Goal: Communication & Community: Answer question/provide support

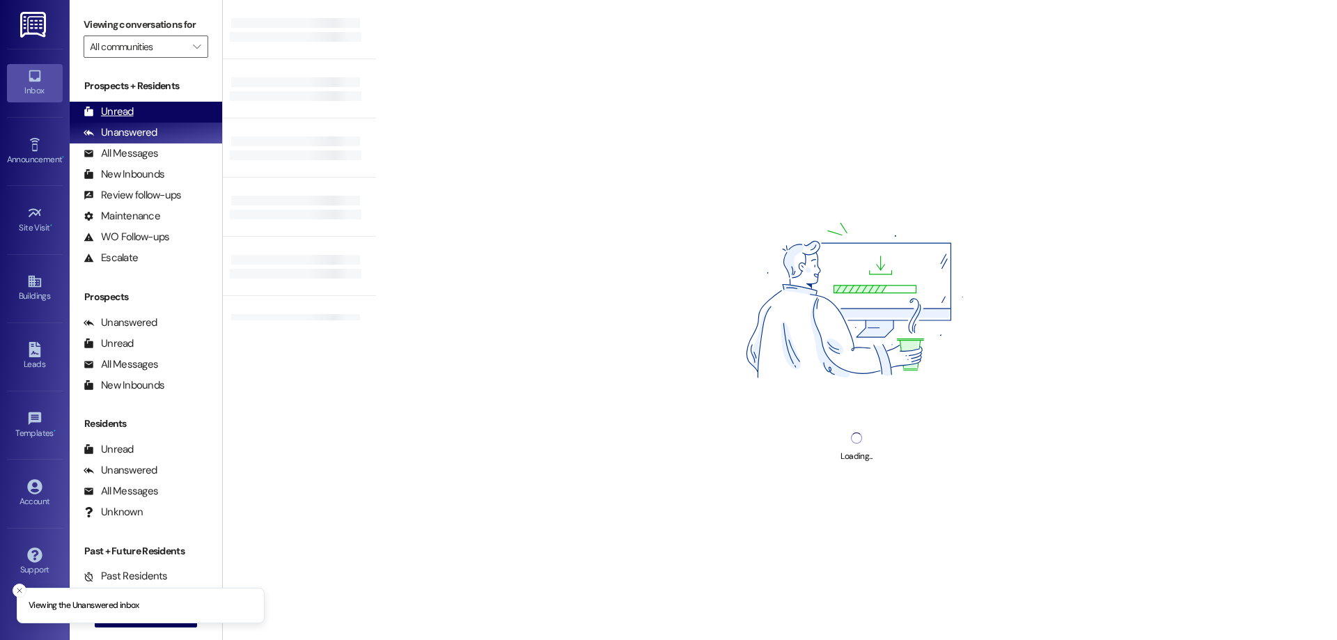
click at [107, 106] on div "Unread" at bounding box center [109, 111] width 50 height 15
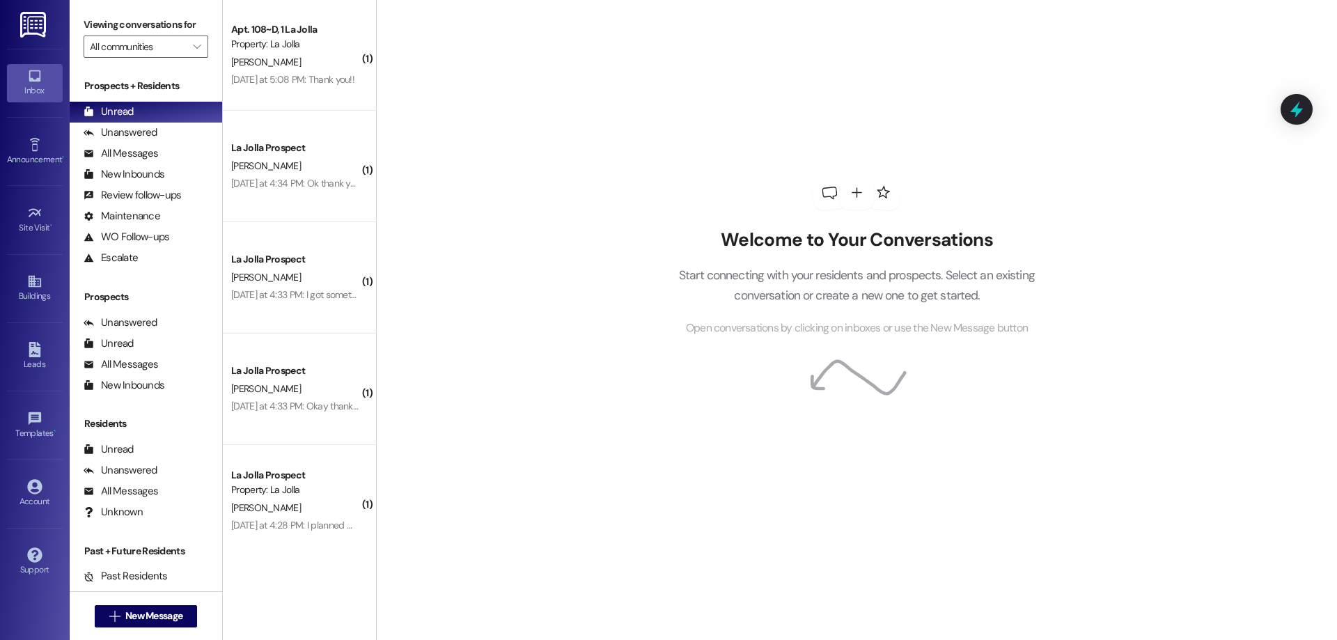
scroll to position [907, 0]
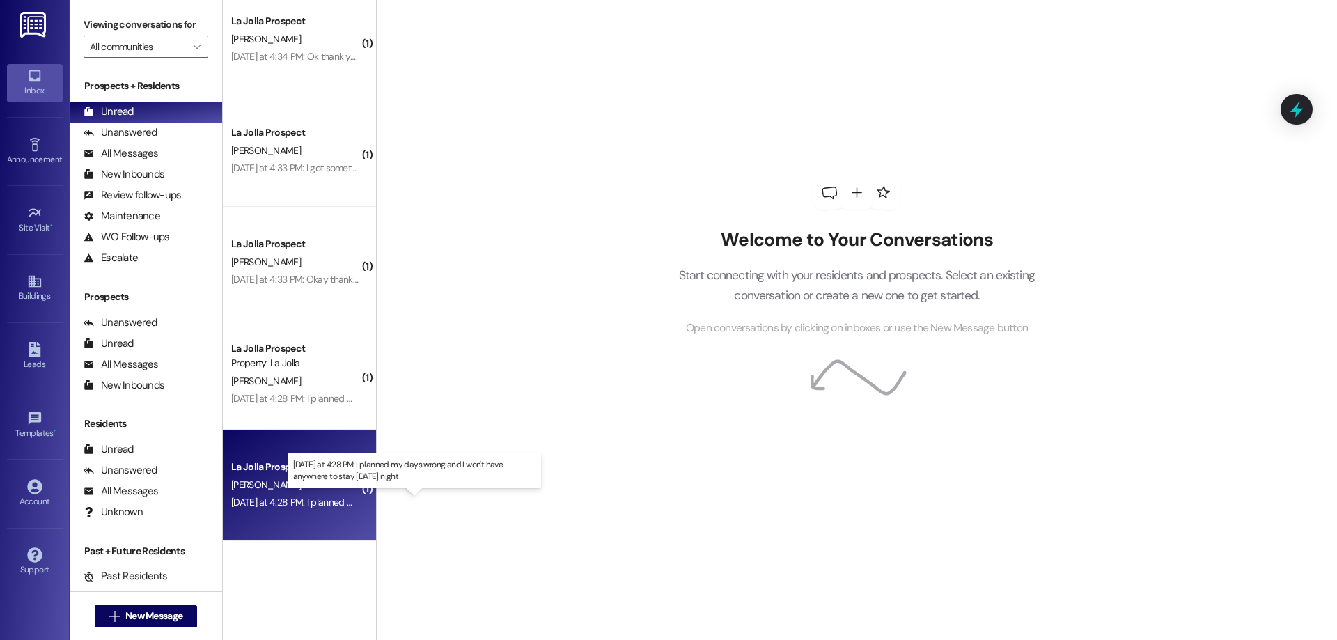
click at [311, 499] on div "[DATE] at 4:28 PM: I planned my days wrong and I won't have anywhere to stay [D…" at bounding box center [415, 502] width 369 height 13
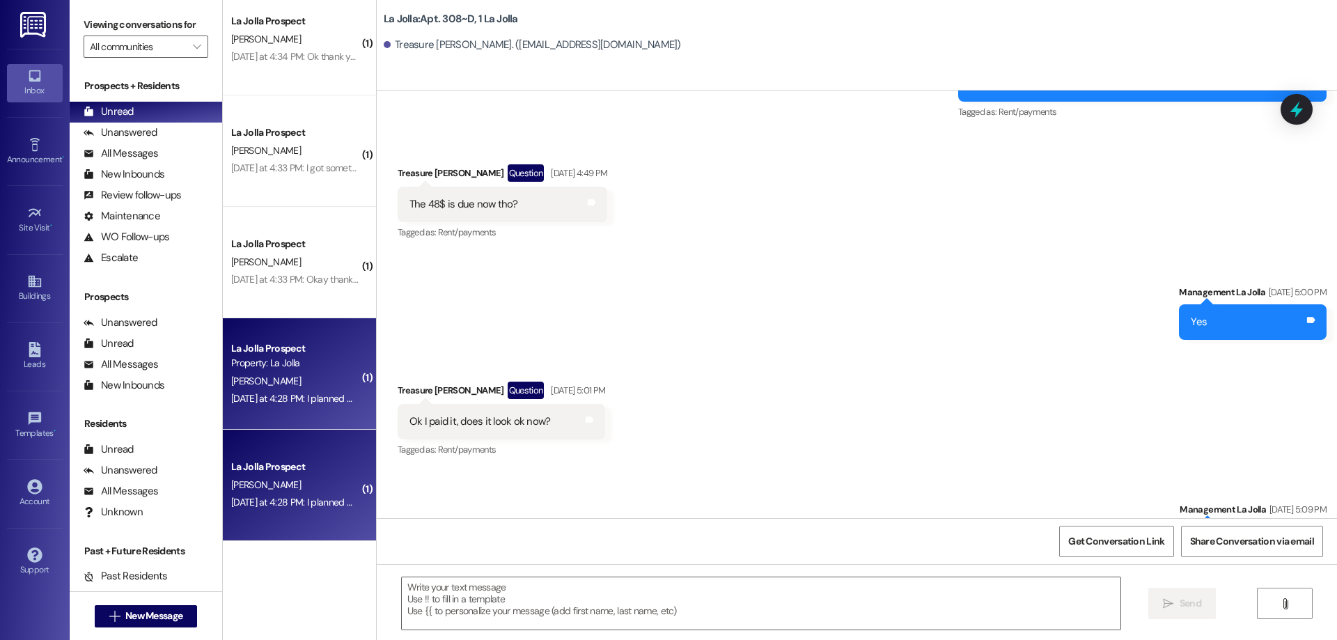
scroll to position [14709, 0]
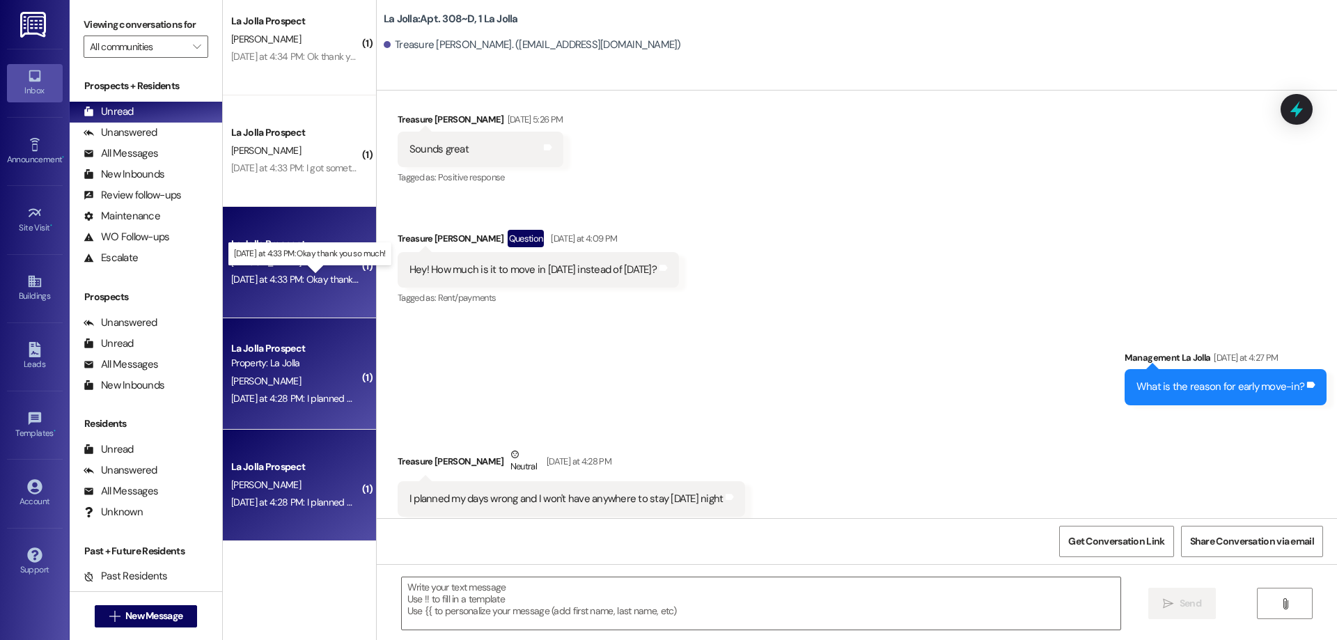
click at [319, 278] on div "[DATE] at 4:33 PM: Okay thank you so much! [DATE] at 4:33 PM: Okay thank you so…" at bounding box center [320, 279] width 178 height 13
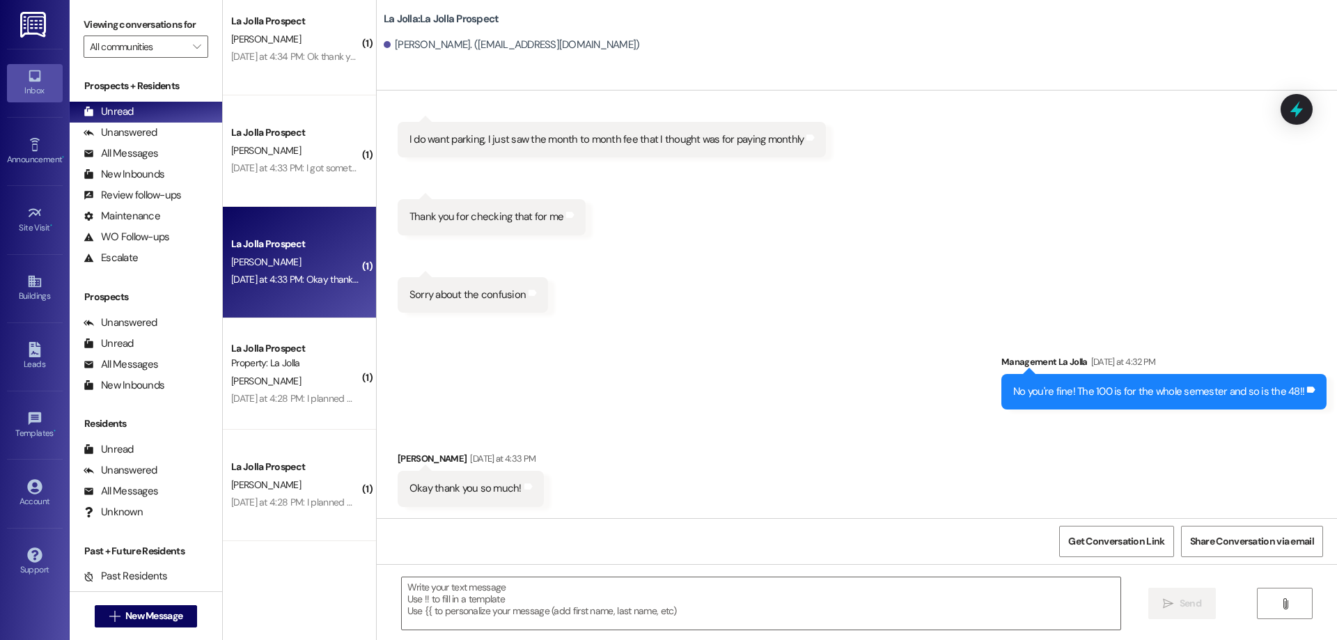
scroll to position [4350, 0]
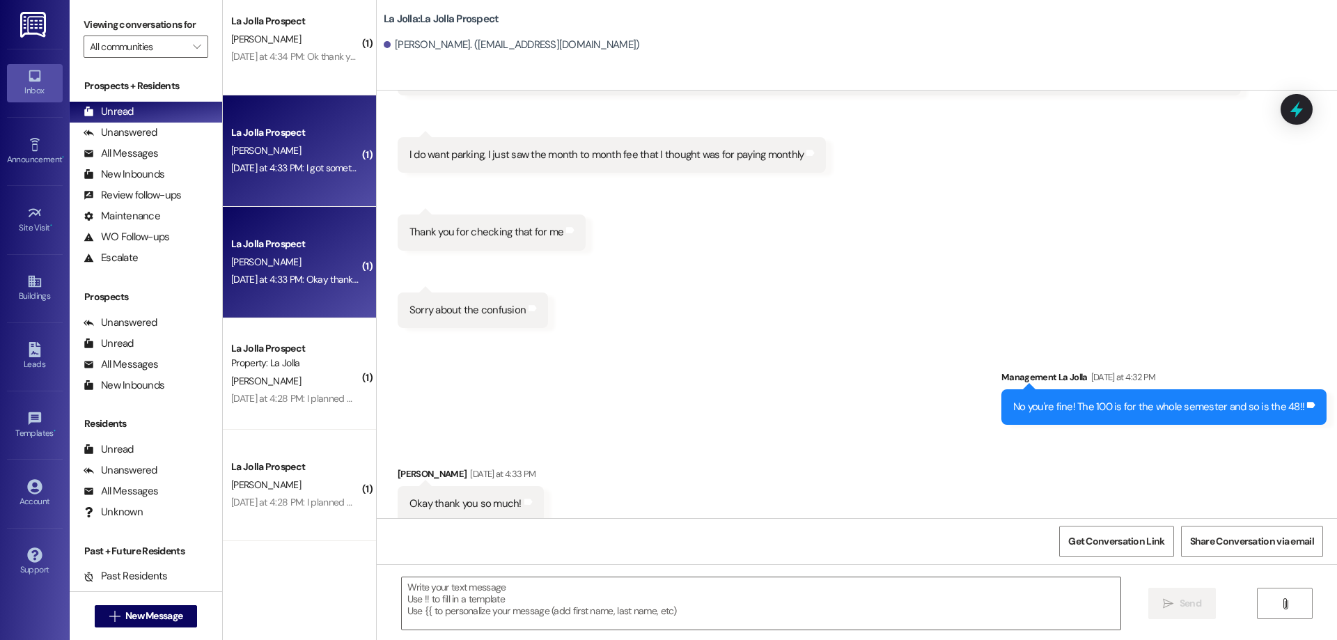
click at [237, 161] on div "[DATE] at 4:33 PM: I got something figured out, I'll just use the loan money I …" at bounding box center [296, 167] width 132 height 17
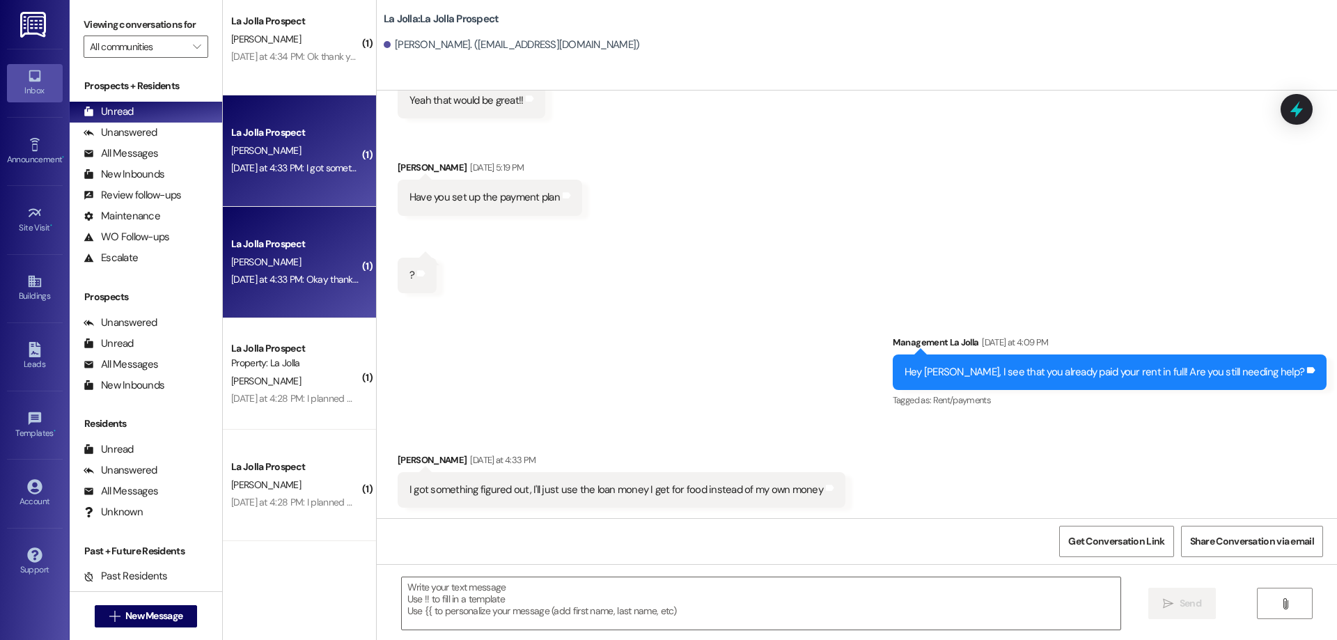
scroll to position [698, 0]
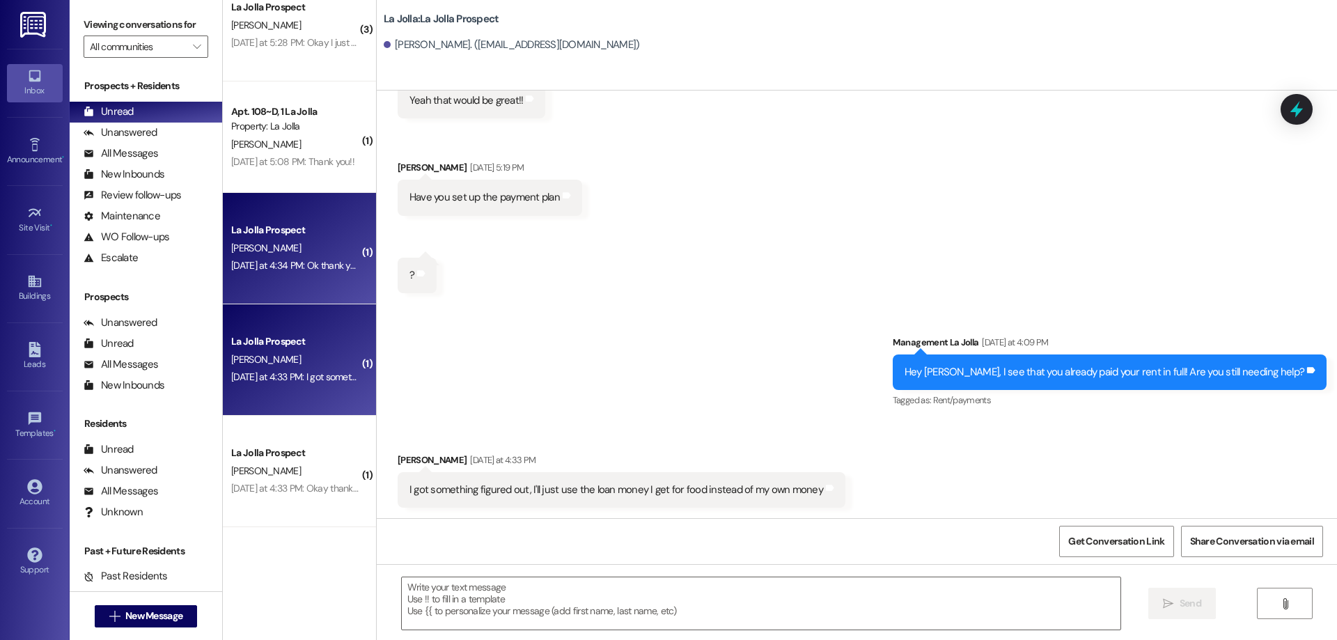
click at [312, 258] on div "[DATE] at 4:34 PM: Ok thank you [DATE] at 4:34 PM: Ok thank you" at bounding box center [296, 265] width 132 height 17
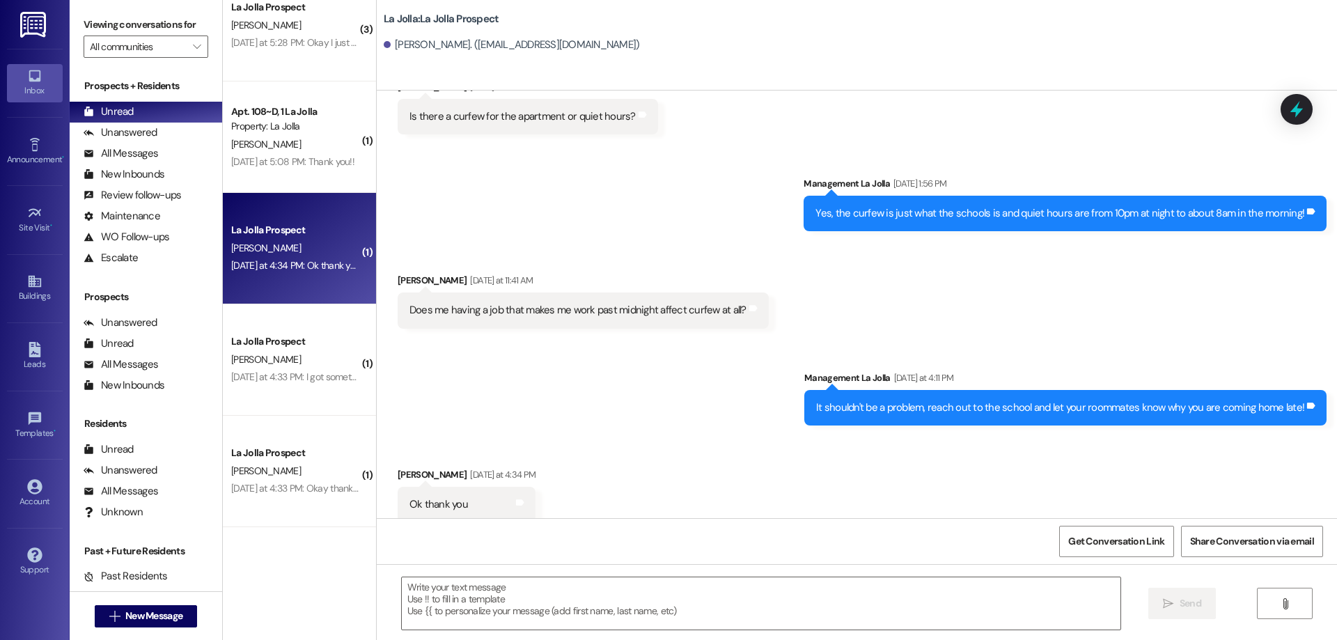
scroll to position [559, 0]
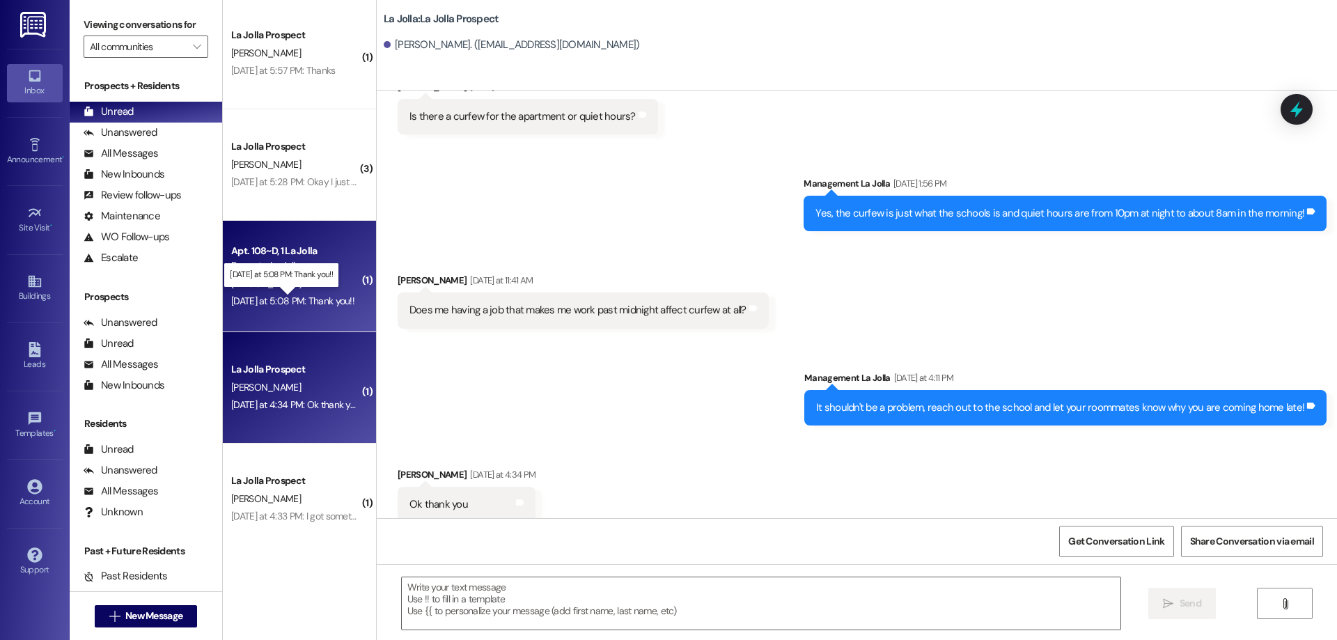
click at [333, 294] on div "[DATE] at 5:08 PM: Thank you!! [DATE] at 5:08 PM: Thank you!!" at bounding box center [292, 300] width 123 height 13
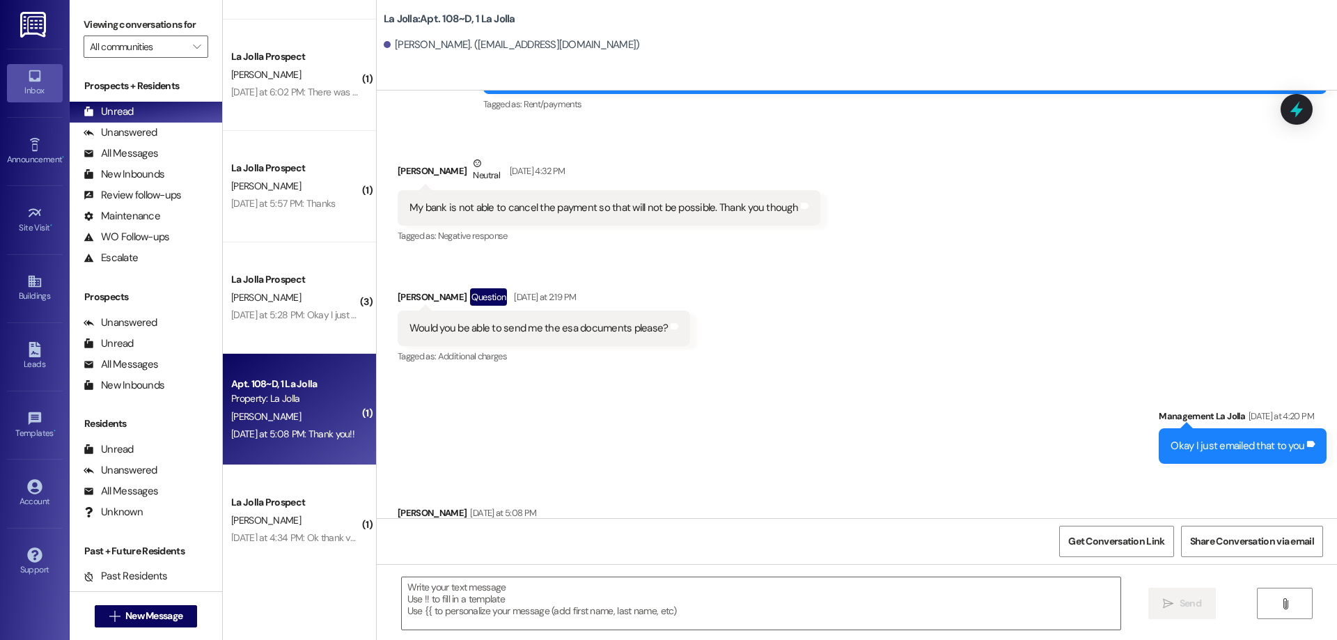
scroll to position [420, 0]
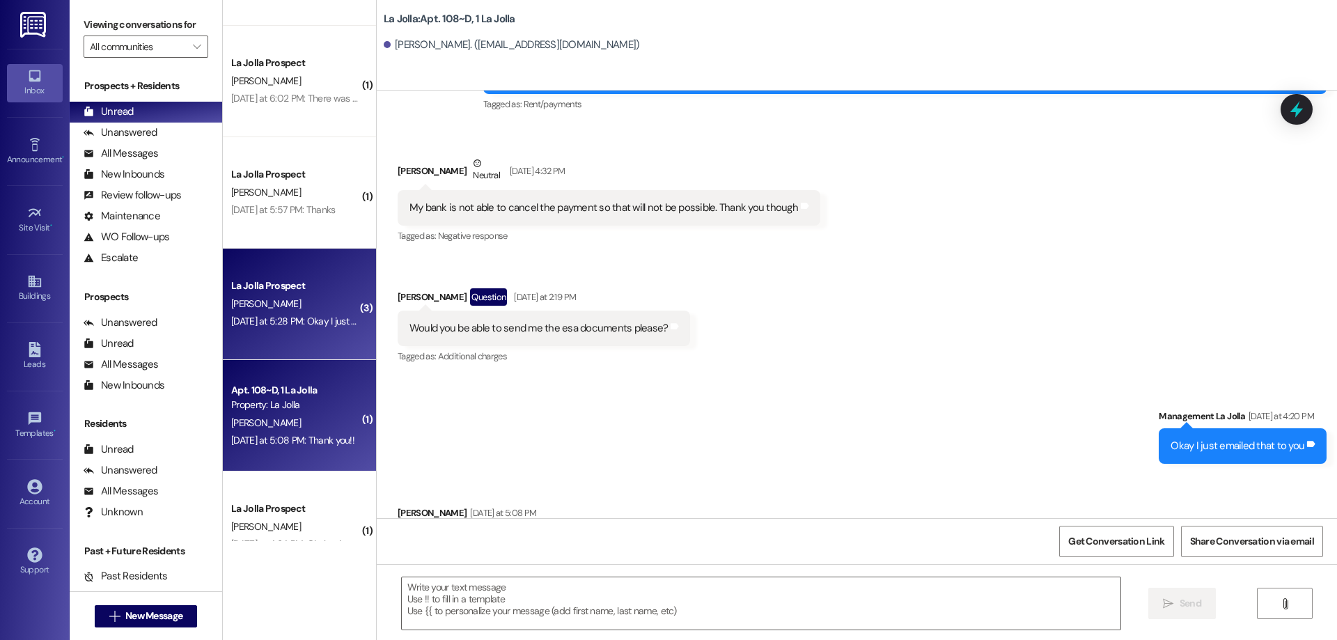
click at [329, 315] on div "[DATE] at 5:28 PM: Okay I just paid the $558 [DATE] at 5:28 PM: Okay I just pai…" at bounding box center [320, 321] width 178 height 13
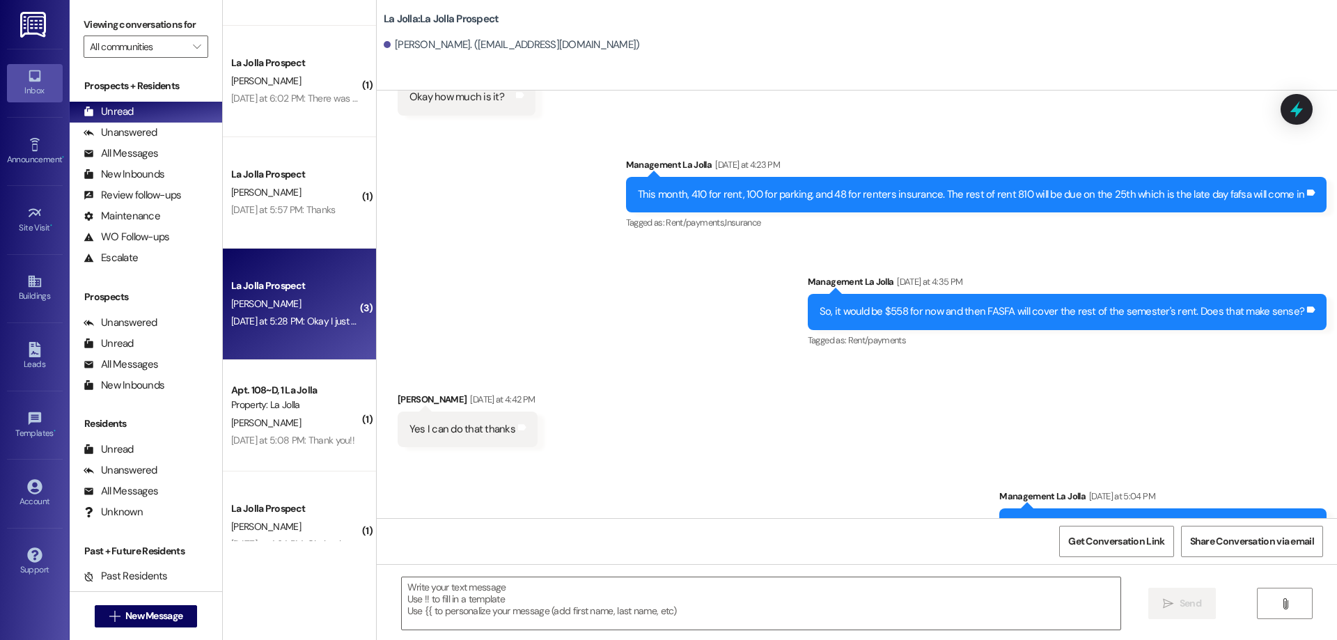
scroll to position [4233, 0]
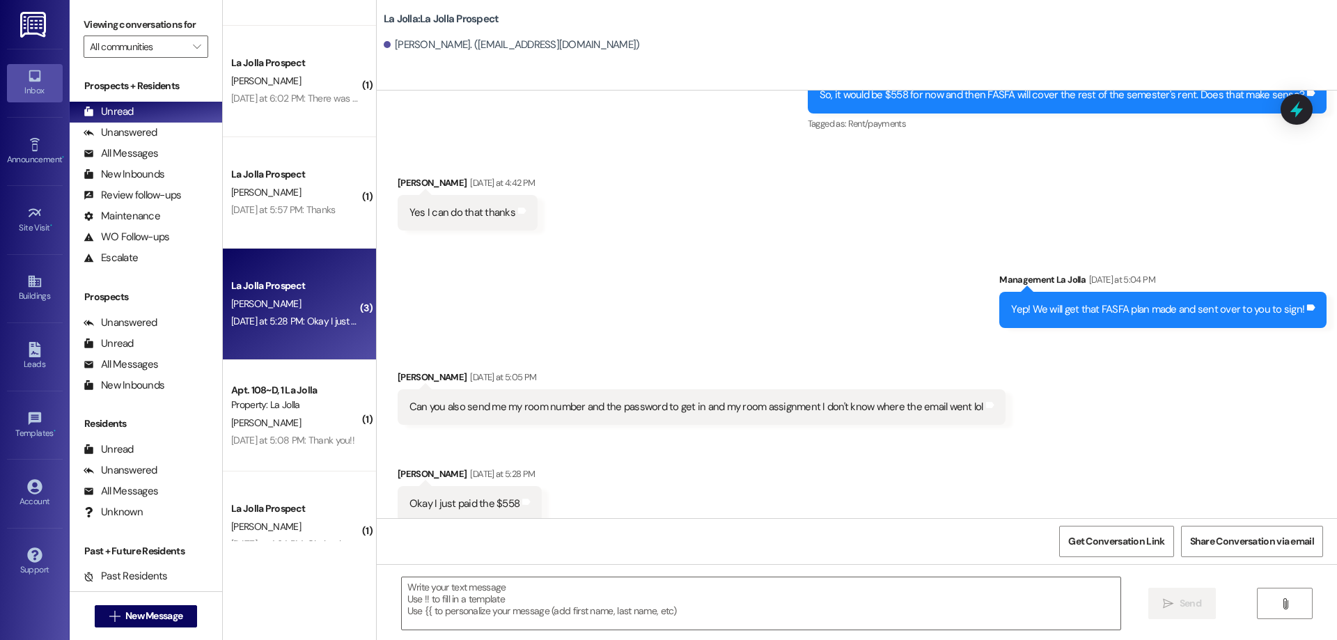
click at [294, 206] on div "[DATE] at 5:57 PM: Thanks [DATE] at 5:57 PM: Thanks" at bounding box center [283, 209] width 104 height 13
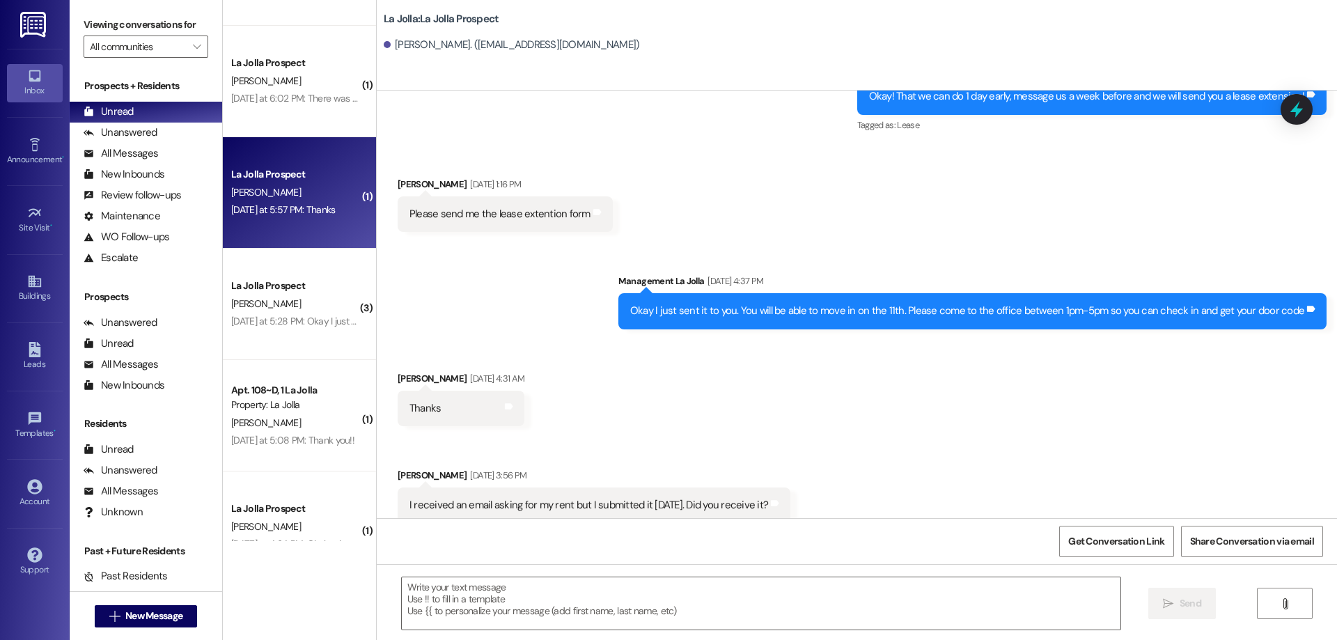
scroll to position [3271, 0]
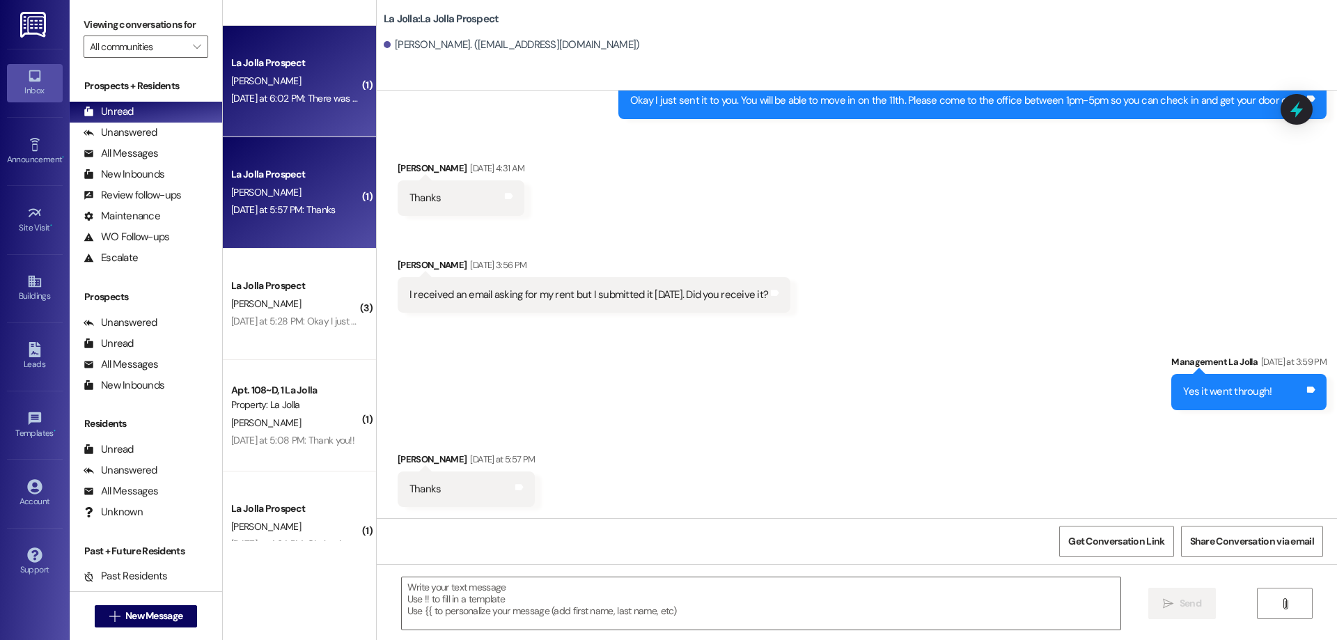
click at [285, 80] on div "[PERSON_NAME]" at bounding box center [296, 80] width 132 height 17
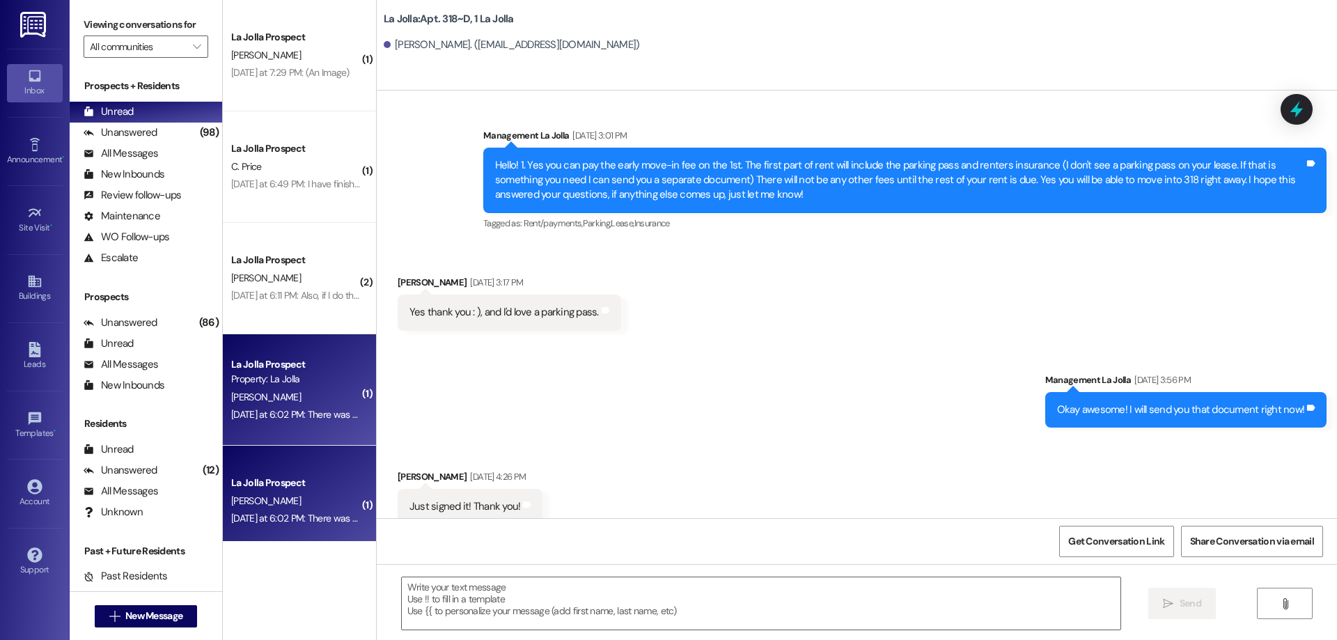
scroll to position [27010, 0]
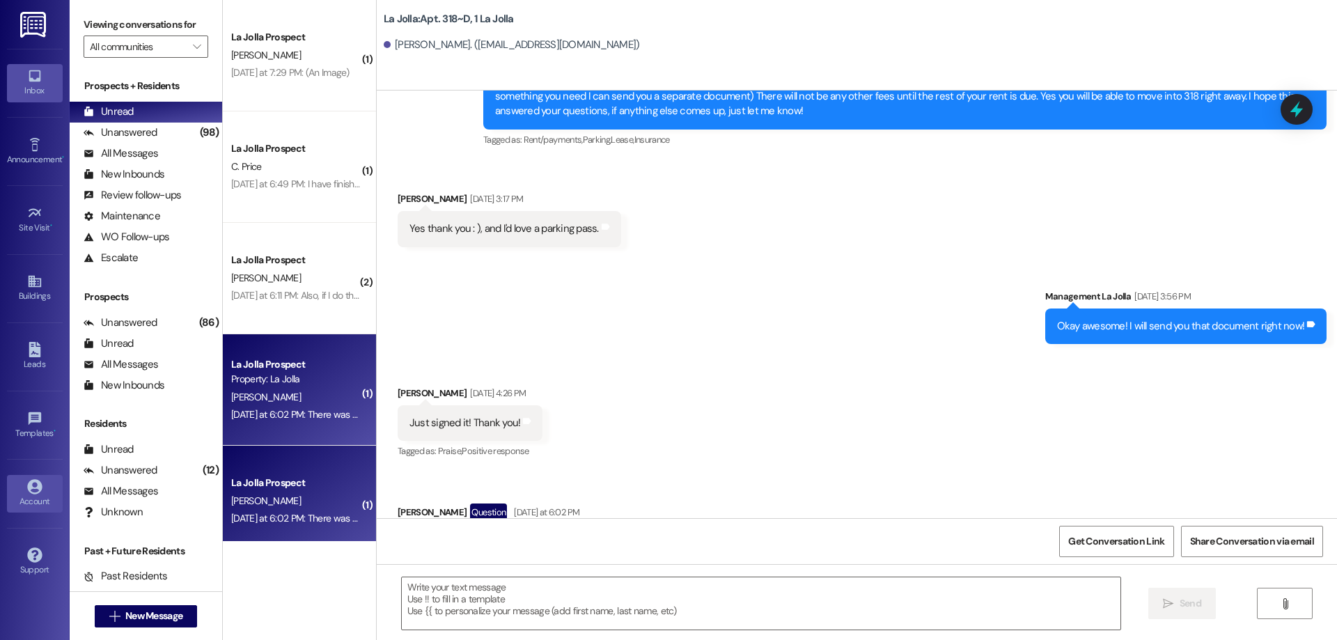
click at [40, 503] on div "Account" at bounding box center [35, 501] width 70 height 14
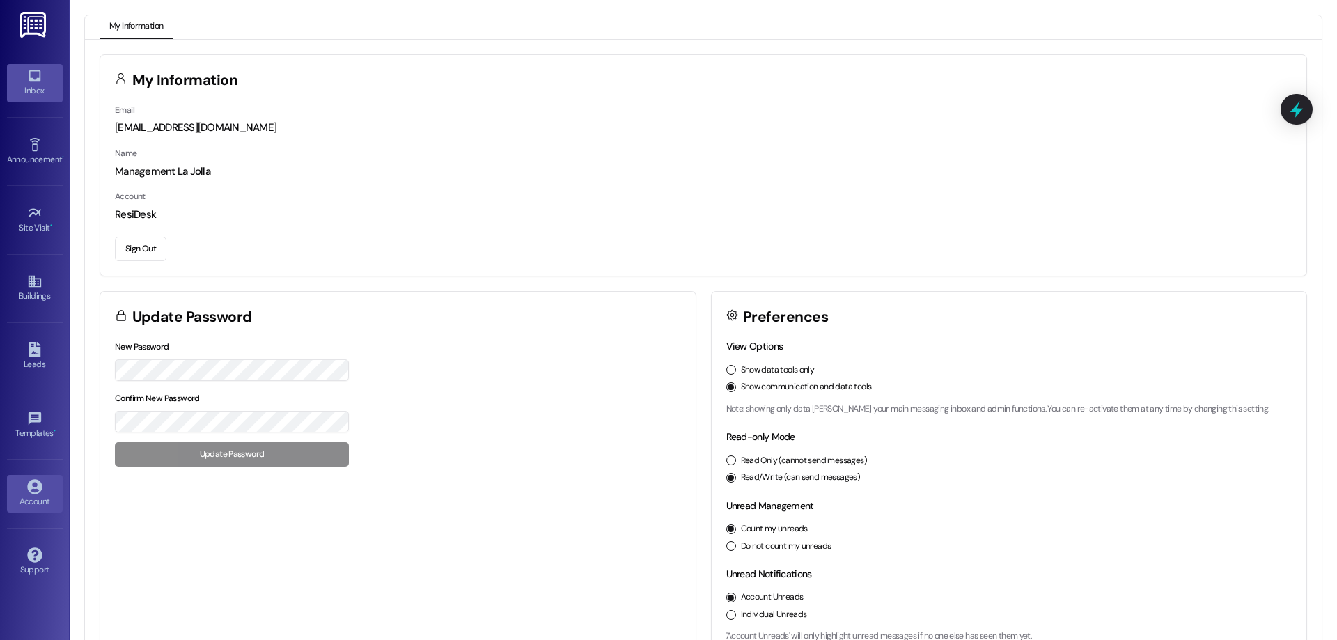
click at [22, 82] on link "Inbox" at bounding box center [35, 83] width 56 height 38
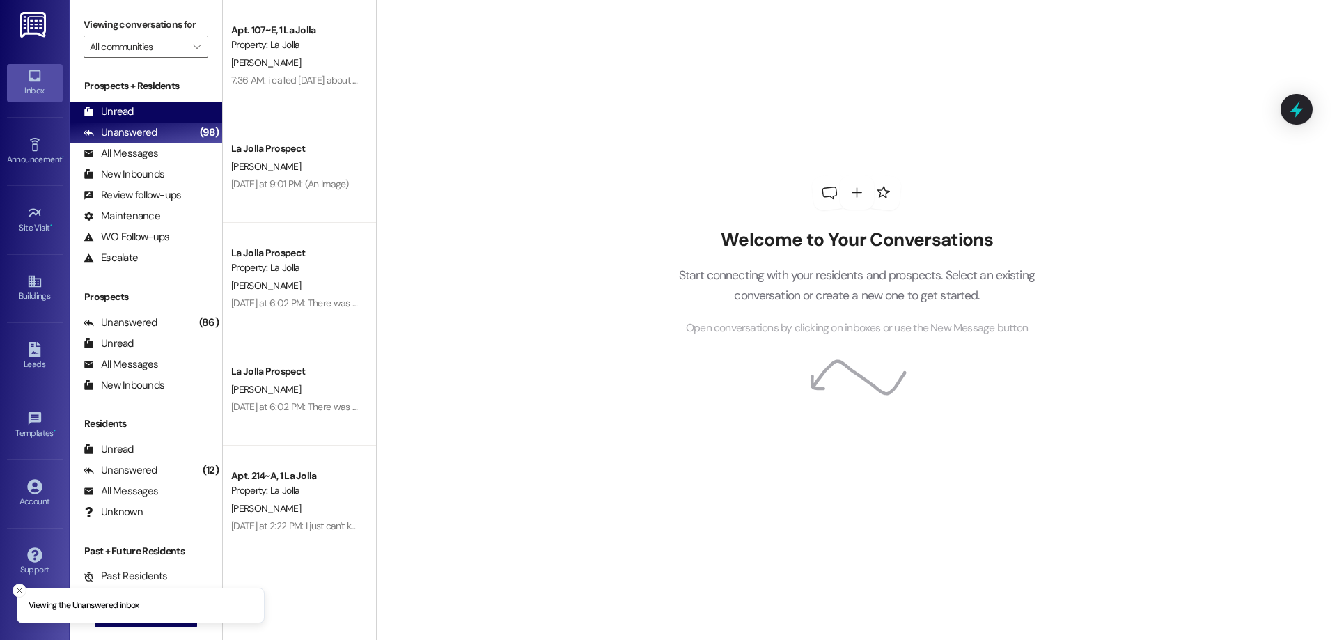
click at [155, 104] on div "Unread (0)" at bounding box center [146, 112] width 152 height 21
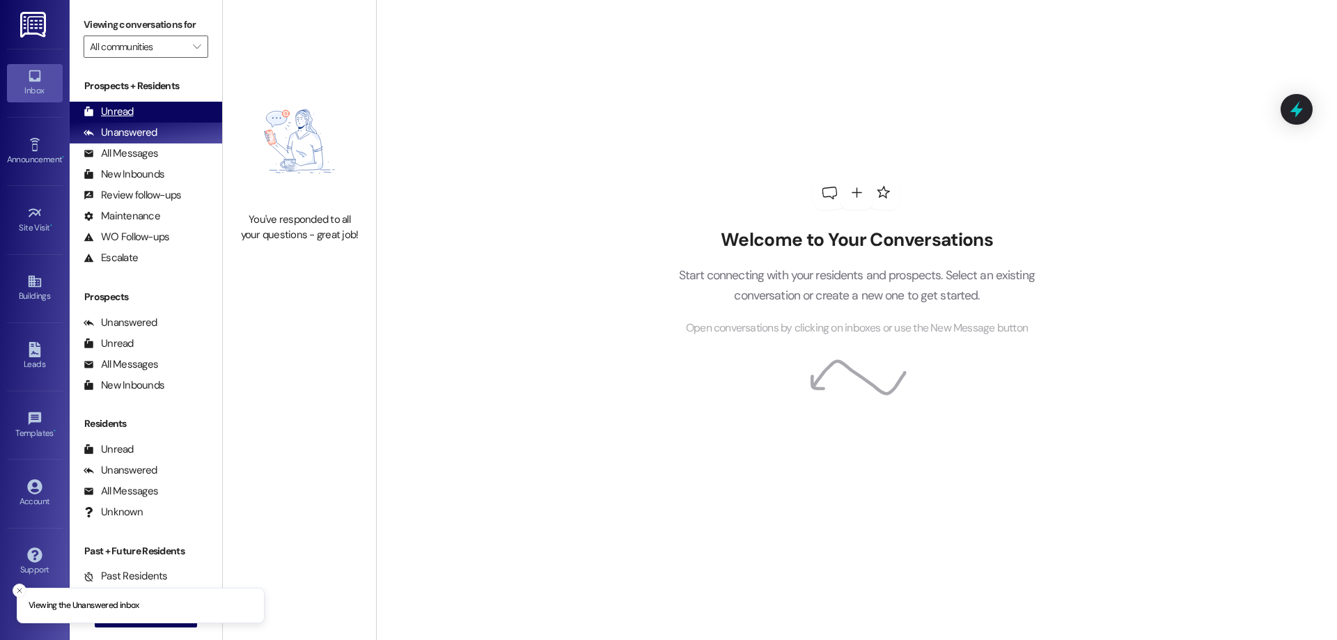
click at [144, 104] on div "Unread (0)" at bounding box center [146, 112] width 152 height 21
